Goal: Task Accomplishment & Management: Manage account settings

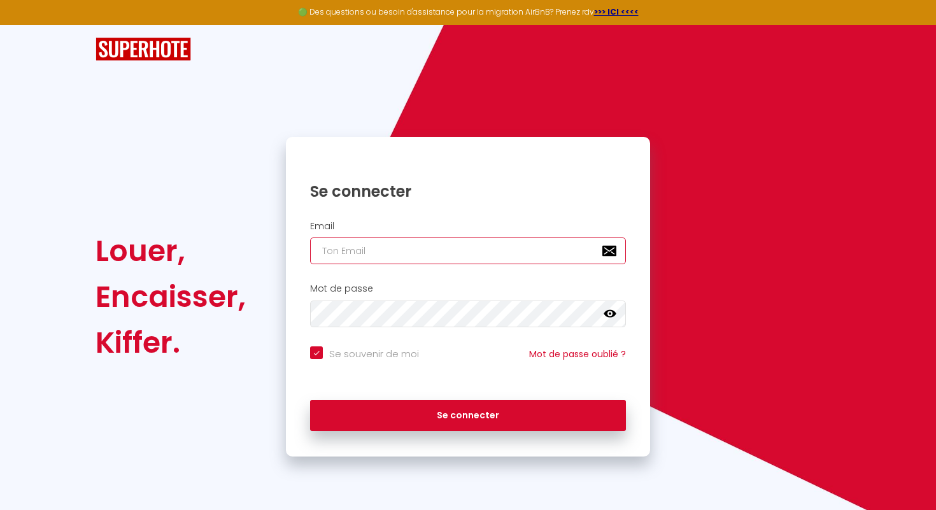
click at [382, 250] on input "email" at bounding box center [468, 251] width 316 height 27
type input "[EMAIL_ADDRESS][DOMAIN_NAME]"
click at [422, 253] on input "[EMAIL_ADDRESS][DOMAIN_NAME]" at bounding box center [468, 251] width 316 height 27
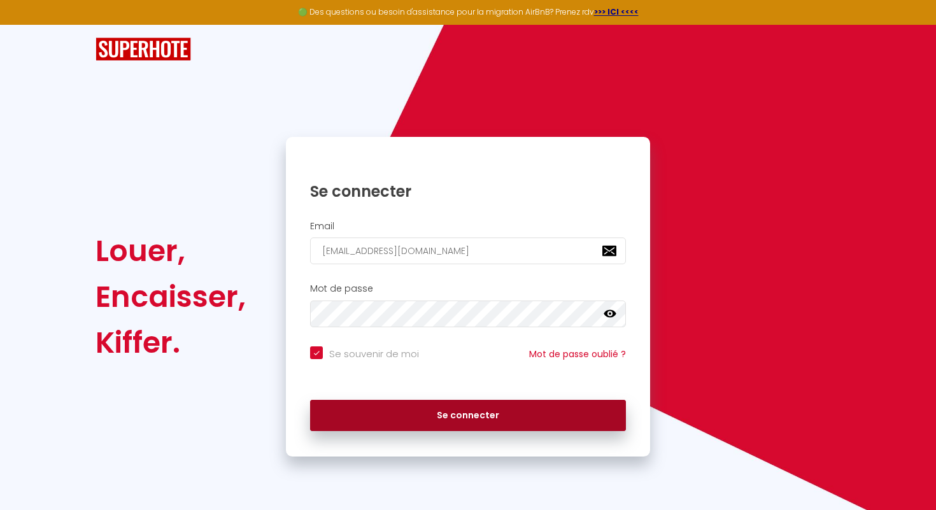
click at [418, 415] on button "Se connecter" at bounding box center [468, 416] width 316 height 32
checkbox input "true"
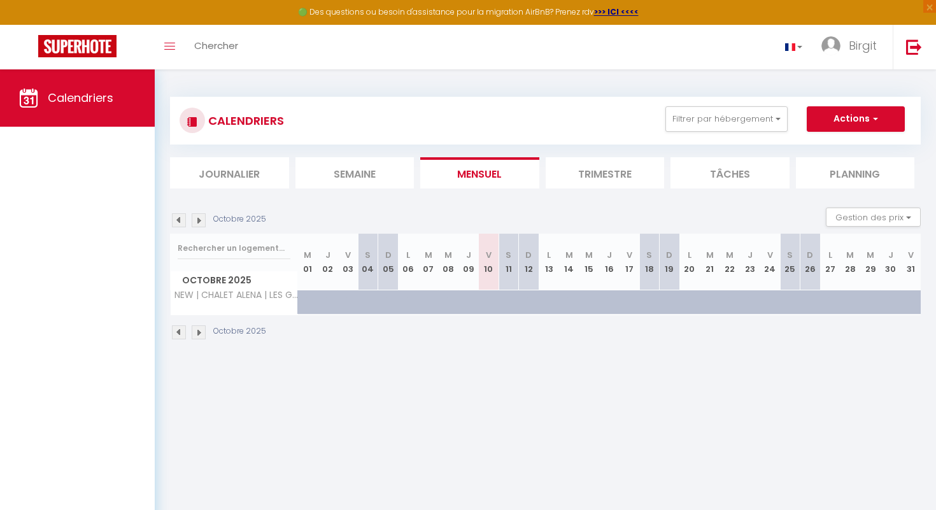
click at [199, 331] on img at bounding box center [199, 333] width 14 height 14
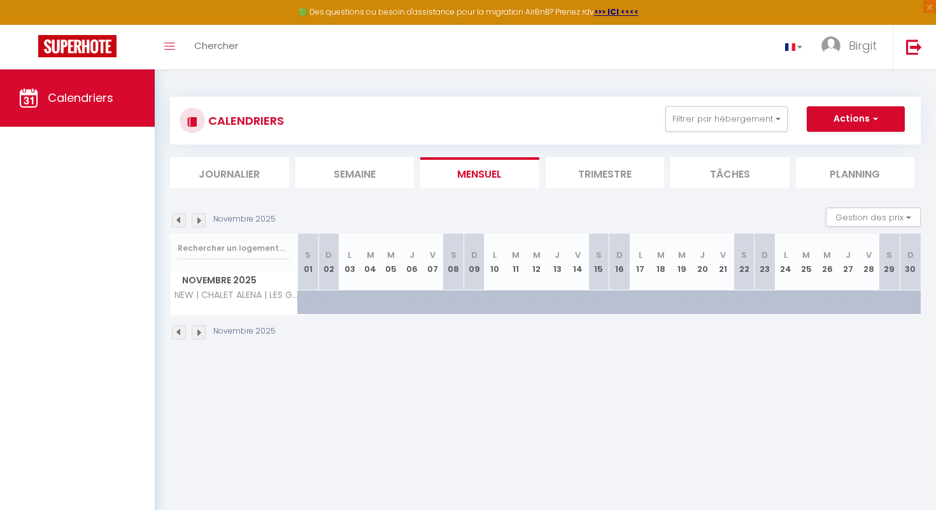
click at [199, 331] on img at bounding box center [199, 333] width 14 height 14
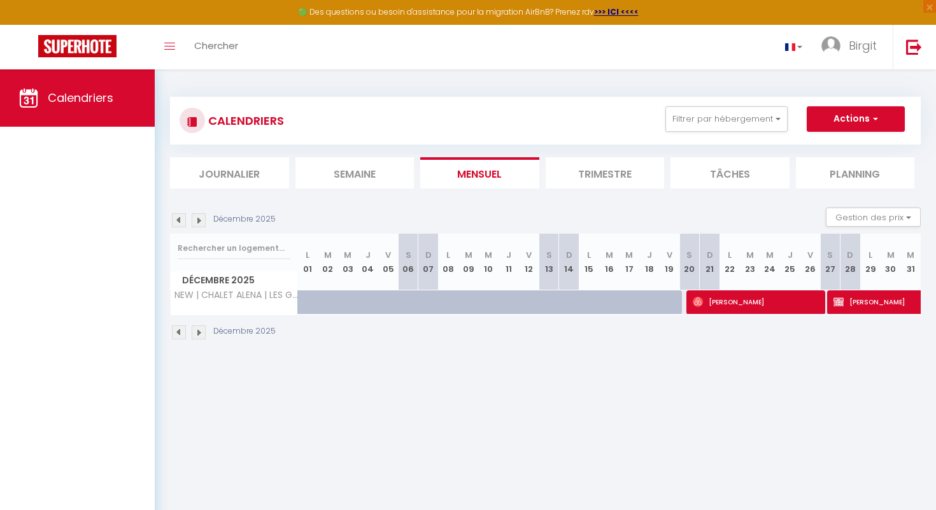
click at [199, 331] on img at bounding box center [199, 333] width 14 height 14
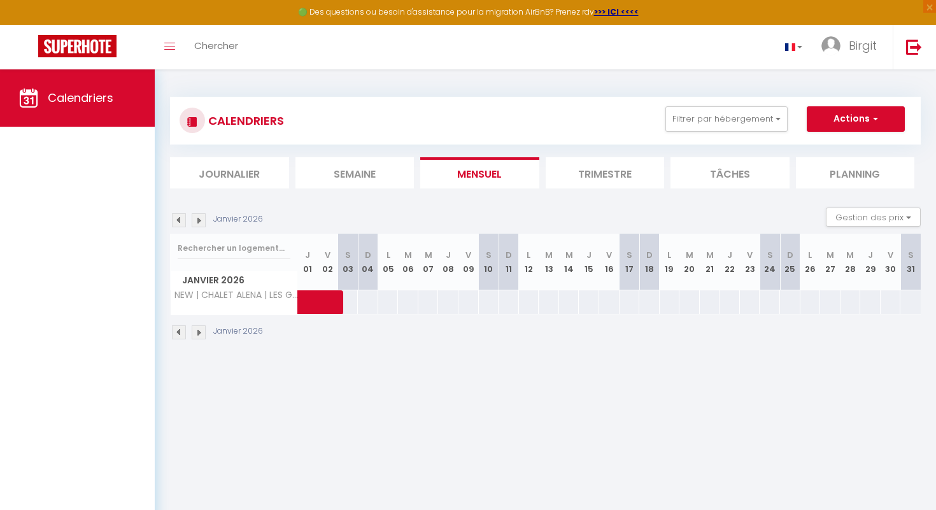
click at [199, 331] on img at bounding box center [199, 333] width 14 height 14
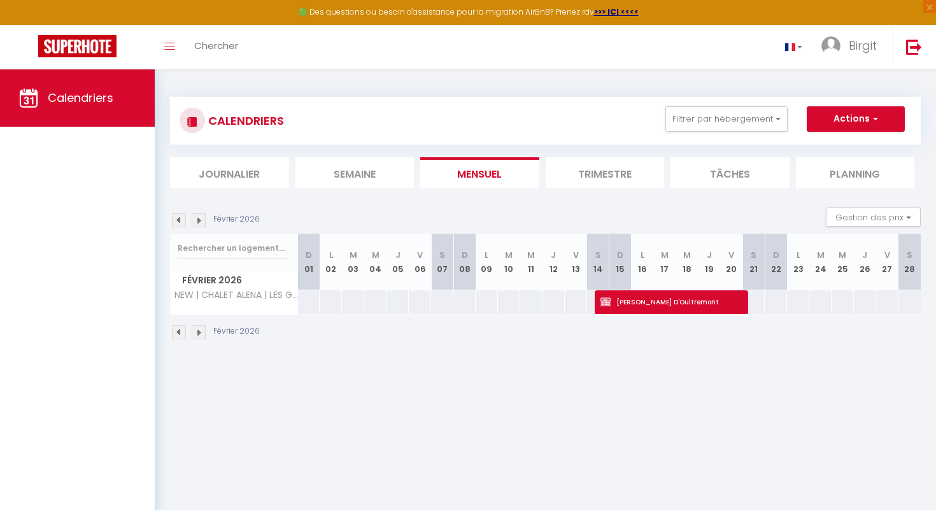
click at [199, 331] on img at bounding box center [199, 333] width 14 height 14
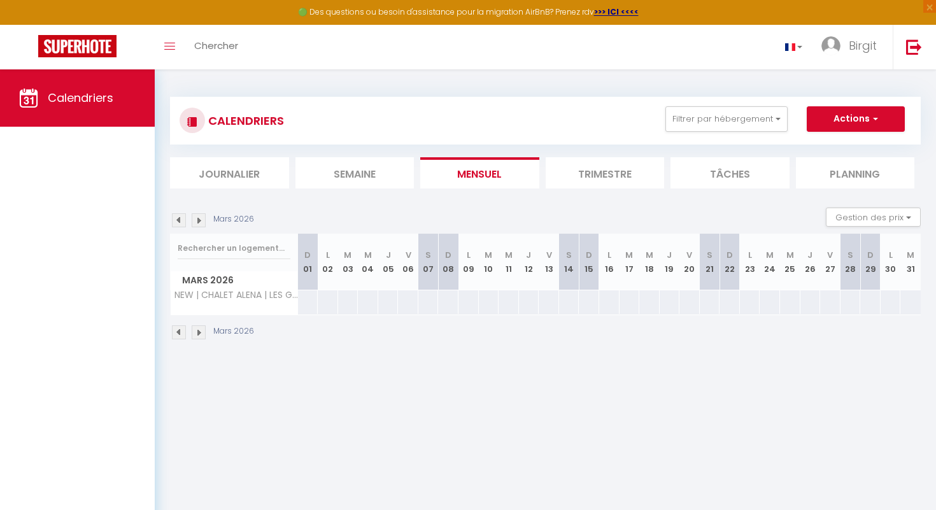
click at [199, 331] on img at bounding box center [199, 333] width 14 height 14
